Goal: Information Seeking & Learning: Find specific page/section

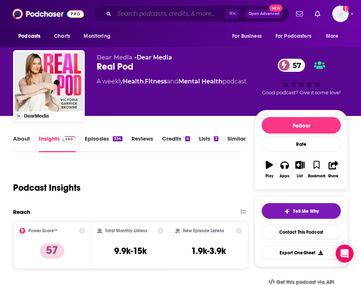
scroll to position [105, 0]
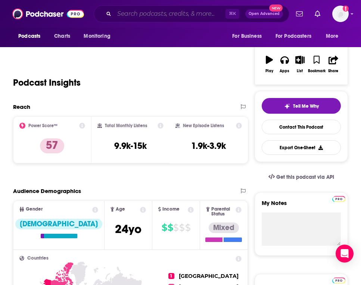
click at [146, 14] on input "Search podcasts, credits, & more..." at bounding box center [169, 14] width 111 height 12
paste input "Pulling the Thread with [PERSON_NAME]"
type input "Pulling the Thread with [PERSON_NAME]"
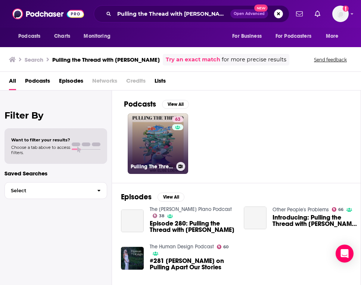
click at [168, 139] on link "63 Pulling The Thread with [PERSON_NAME]" at bounding box center [158, 143] width 61 height 61
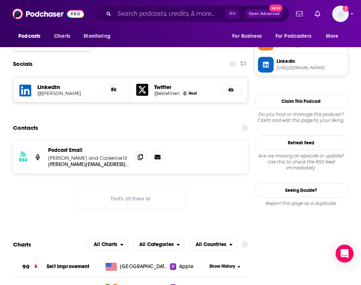
scroll to position [621, 0]
